Goal: Task Accomplishment & Management: Use online tool/utility

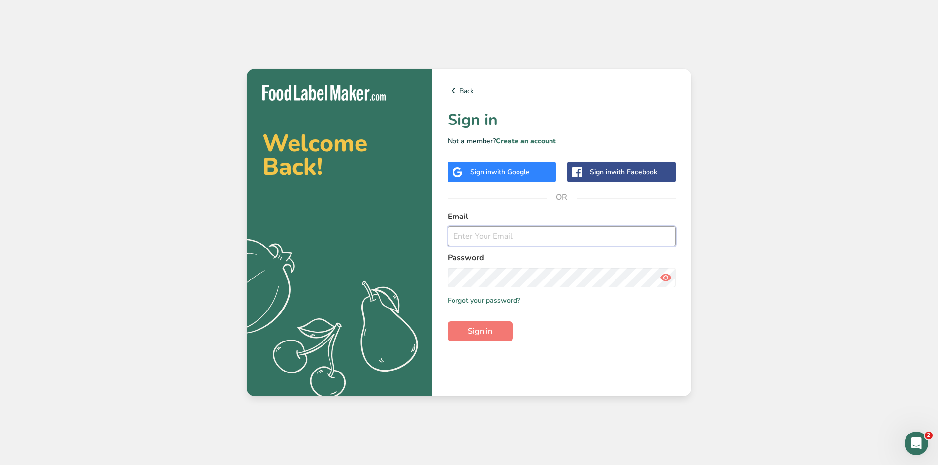
type input "cmatthews@frostgiantcreamery.com"
click at [484, 330] on span "Sign in" at bounding box center [480, 331] width 25 height 12
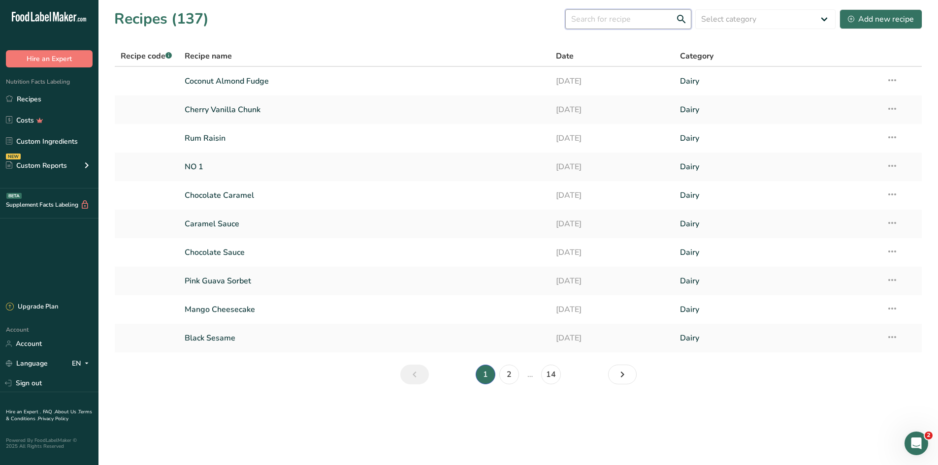
click at [640, 23] on input "text" at bounding box center [628, 19] width 126 height 20
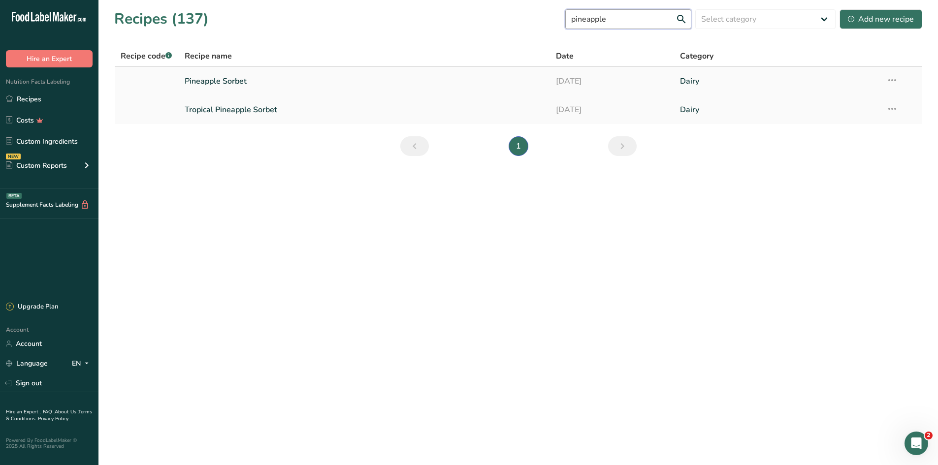
type input "pineapple"
click at [242, 82] on link "Pineapple Sorbet" at bounding box center [365, 81] width 360 height 21
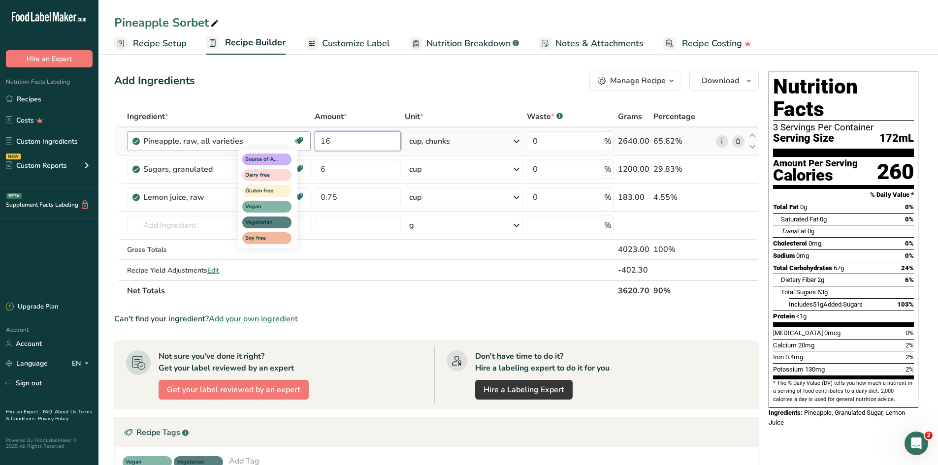
drag, startPoint x: 340, startPoint y: 139, endPoint x: 297, endPoint y: 135, distance: 43.0
click at [297, 135] on tr "Pineapple, raw, all varieties Source of Antioxidants Dairy free Gluten free Veg…" at bounding box center [436, 141] width 643 height 28
type input "12"
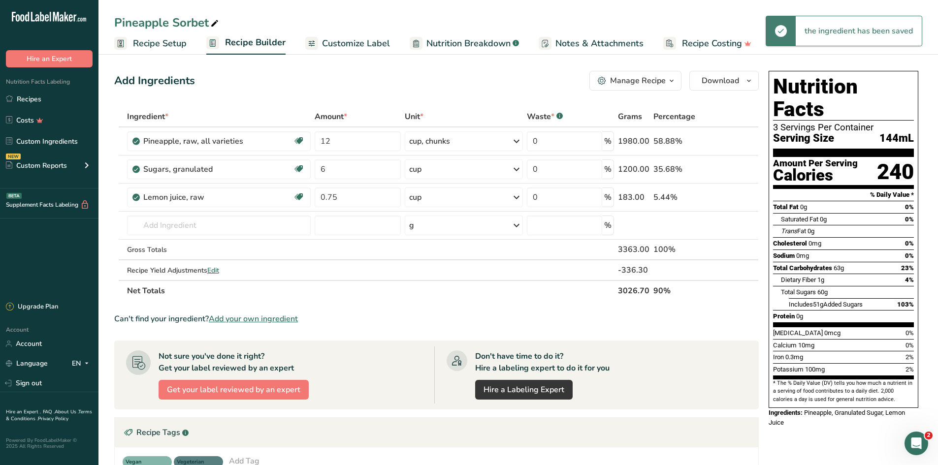
click at [459, 140] on div "cup, chunks" at bounding box center [464, 141] width 118 height 20
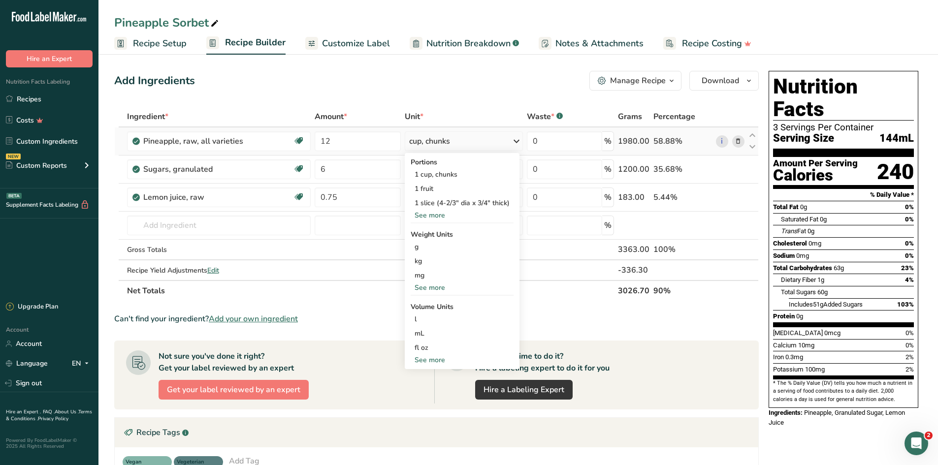
click at [438, 214] on div "See more" at bounding box center [461, 215] width 103 height 10
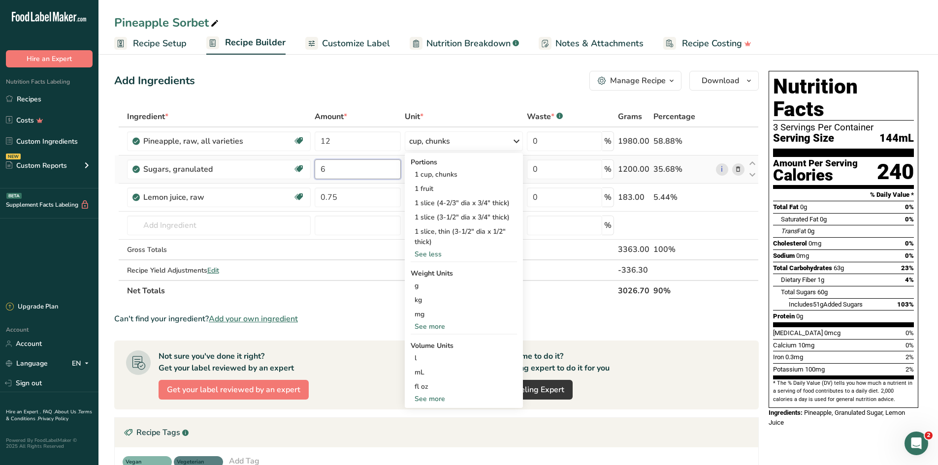
drag, startPoint x: 346, startPoint y: 167, endPoint x: 317, endPoint y: 166, distance: 28.6
click at [317, 166] on input "6" at bounding box center [358, 169] width 87 height 20
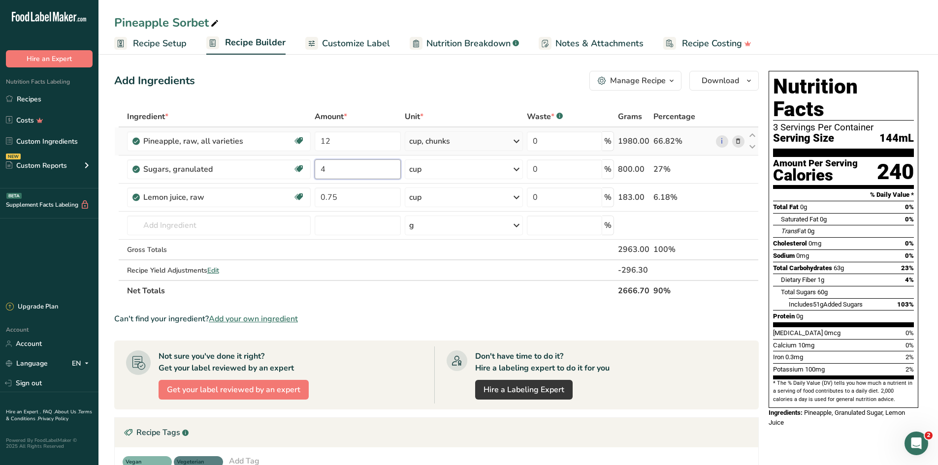
type input "4"
click at [461, 141] on div "cup, chunks" at bounding box center [464, 141] width 118 height 20
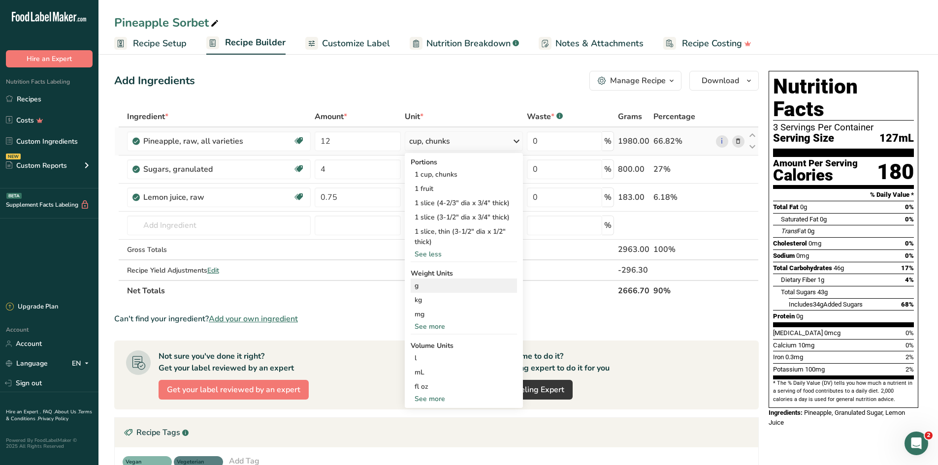
click at [421, 287] on div "g" at bounding box center [463, 286] width 106 height 14
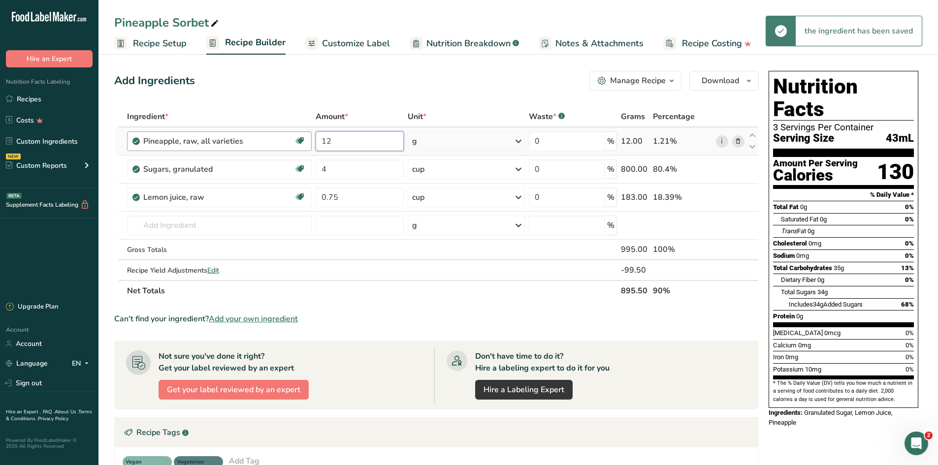
drag, startPoint x: 360, startPoint y: 137, endPoint x: 259, endPoint y: 134, distance: 100.5
click at [260, 134] on tr "Pineapple, raw, all varieties Source of Antioxidants Dairy free Gluten free Veg…" at bounding box center [436, 141] width 643 height 28
type input "3150"
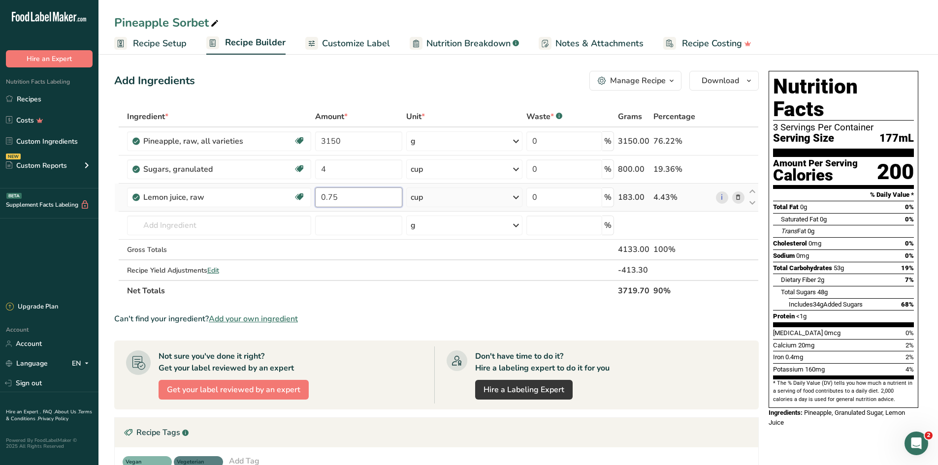
drag, startPoint x: 343, startPoint y: 196, endPoint x: 328, endPoint y: 197, distance: 14.3
click at [328, 197] on input "0.75" at bounding box center [358, 198] width 87 height 20
type input "0.5"
click at [331, 139] on input "3150" at bounding box center [358, 141] width 87 height 20
type input "3120"
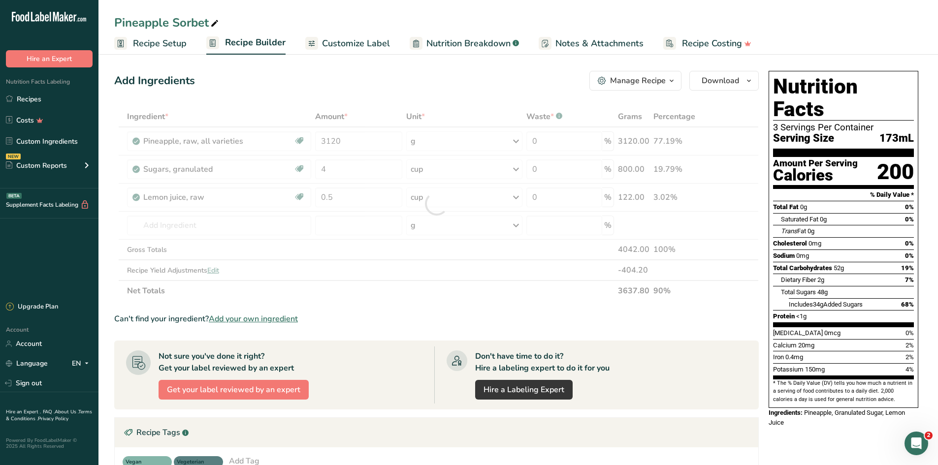
click at [356, 40] on span "Customize Label" at bounding box center [356, 43] width 68 height 13
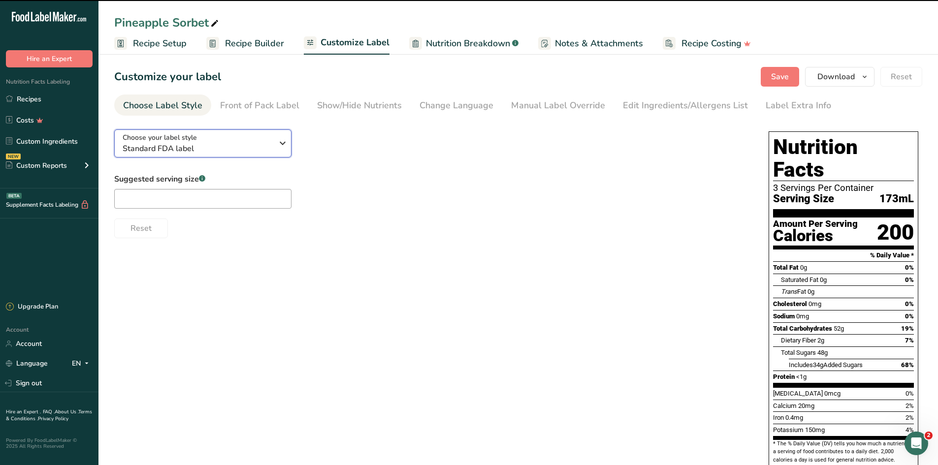
click at [151, 142] on span "Choose your label style" at bounding box center [160, 137] width 74 height 10
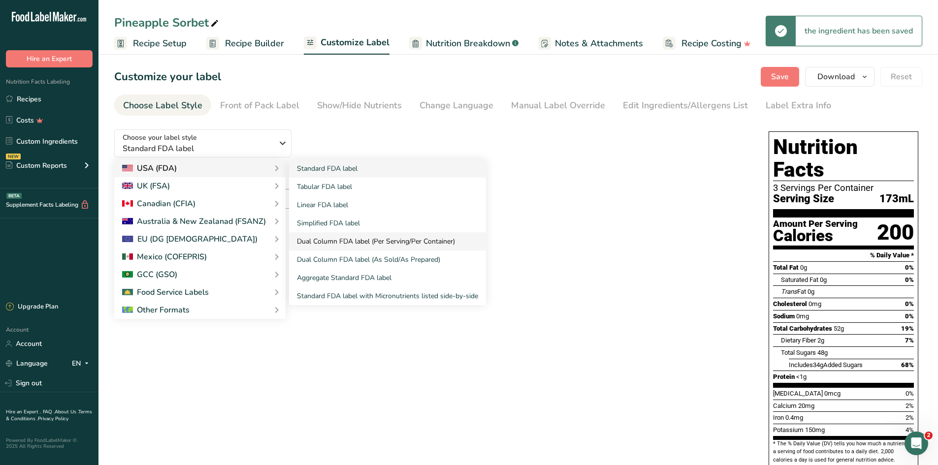
click at [326, 241] on link "Dual Column FDA label (Per Serving/Per Container)" at bounding box center [387, 241] width 197 height 18
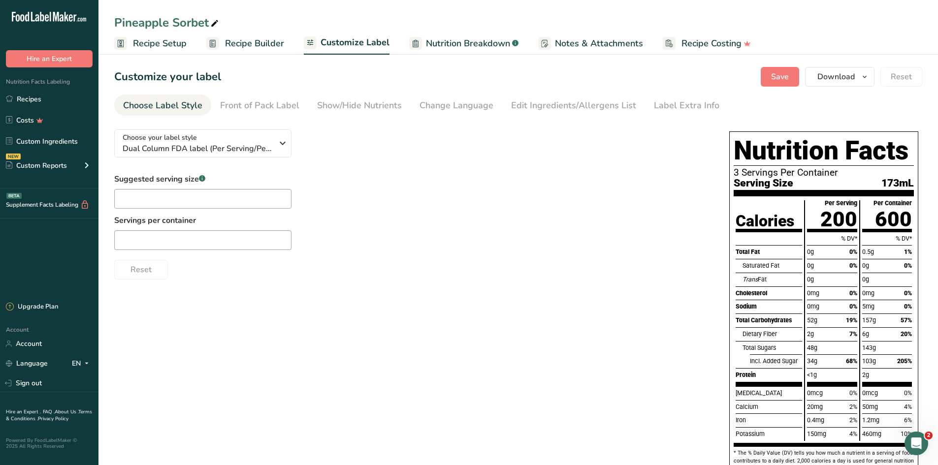
click at [159, 46] on span "Recipe Setup" at bounding box center [160, 43] width 54 height 13
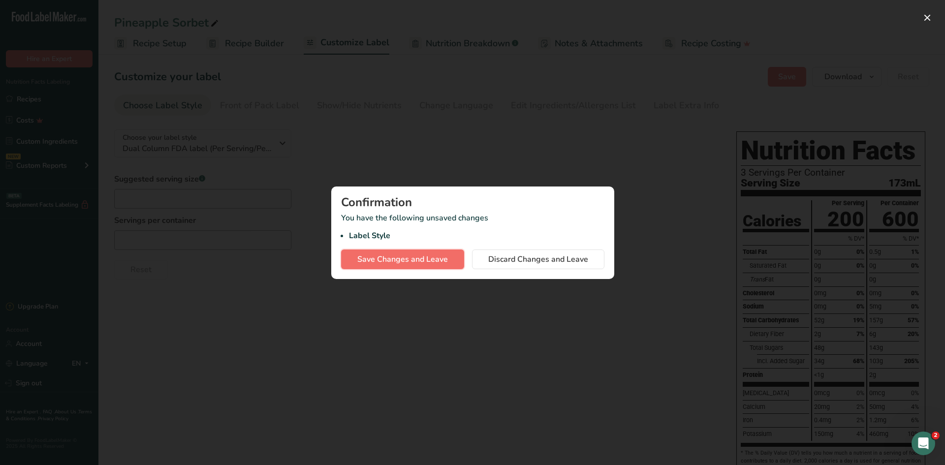
click at [407, 262] on span "Save Changes and Leave" at bounding box center [402, 259] width 91 height 12
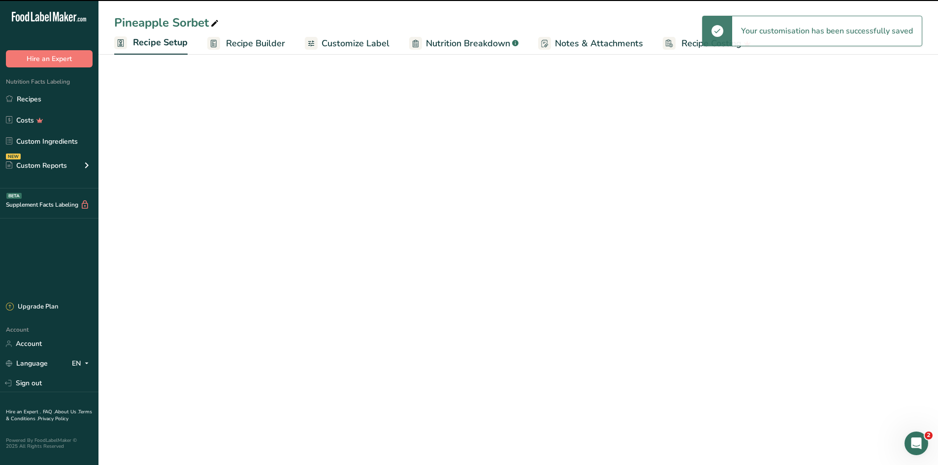
select select "22"
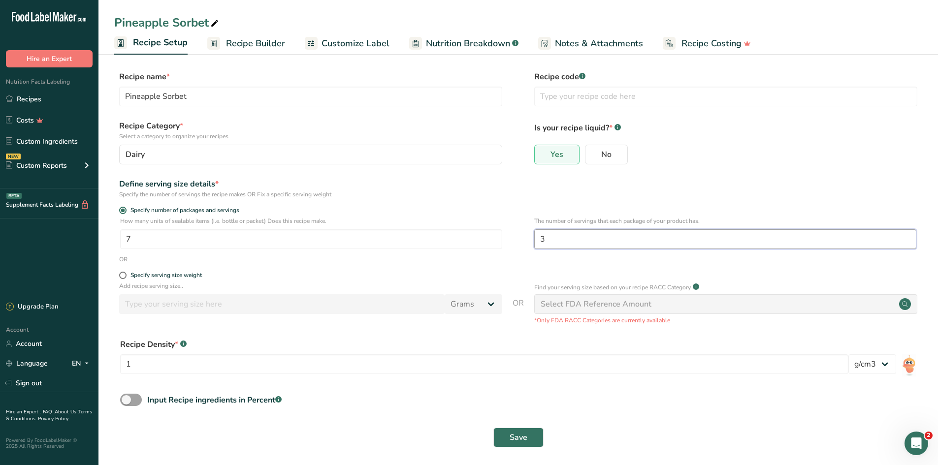
drag, startPoint x: 559, startPoint y: 235, endPoint x: 538, endPoint y: 239, distance: 21.0
click at [538, 239] on input "3" at bounding box center [725, 239] width 382 height 20
type input "4"
click at [512, 434] on span "Save" at bounding box center [518, 438] width 18 height 12
